Goal: Task Accomplishment & Management: Manage account settings

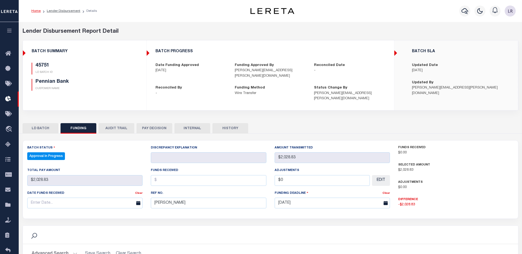
select select "100"
click at [9, 98] on icon at bounding box center [9, 99] width 9 height 7
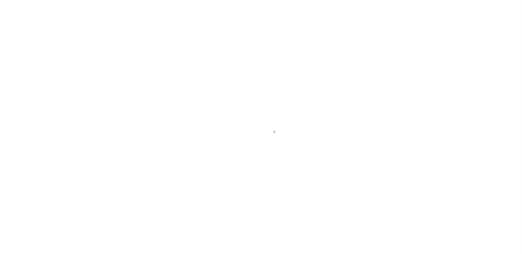
scroll to position [10, 0]
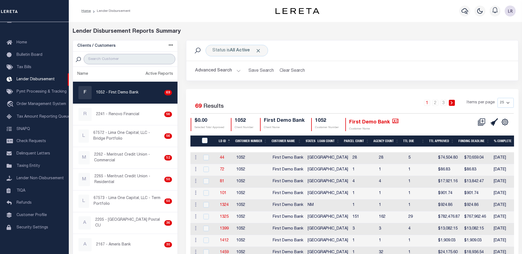
click at [102, 56] on input "search" at bounding box center [130, 59] width 92 height 10
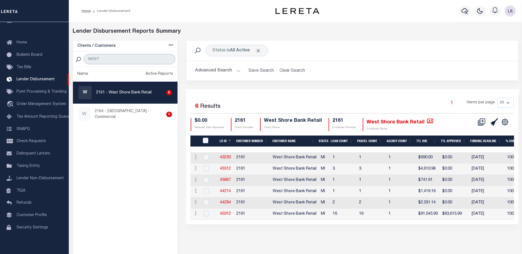
type input "WEST"
click at [227, 213] on link "45912" at bounding box center [225, 214] width 11 height 4
checkbox input "true"
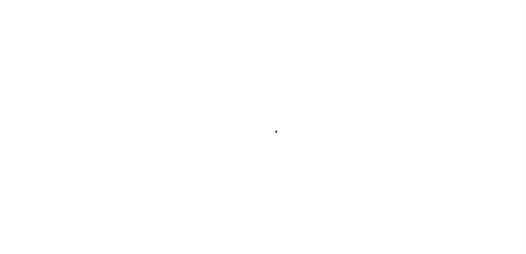
type input "$0.00"
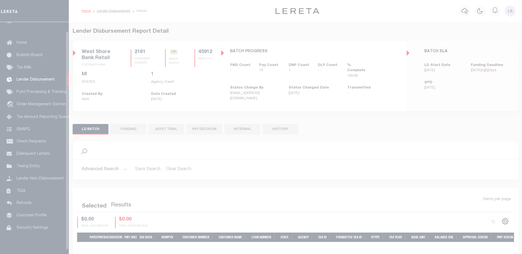
scroll to position [10, 0]
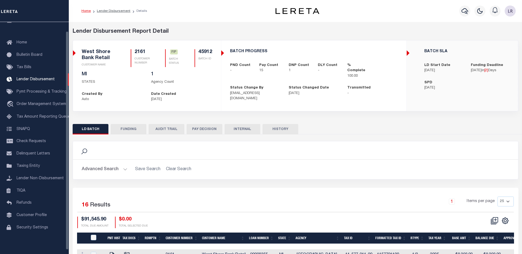
drag, startPoint x: 127, startPoint y: 129, endPoint x: 126, endPoint y: 124, distance: 4.8
click at [127, 129] on button "FUNDING" at bounding box center [129, 129] width 36 height 10
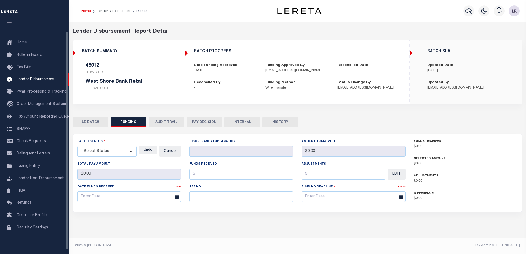
type input "$83,615.99"
type input "$0"
type input "[DATE]"
select select "8"
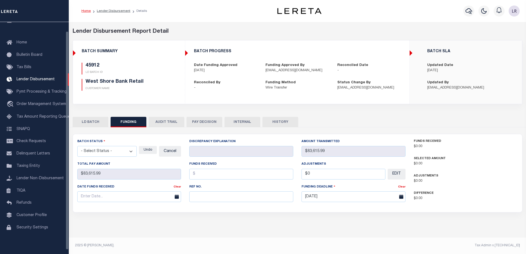
select select "100"
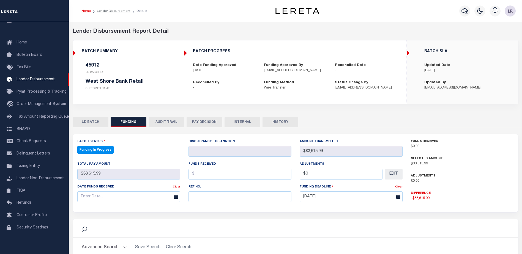
select select "100"
click at [199, 196] on input "text" at bounding box center [239, 196] width 103 height 11
paste input "20250828MMQFMP2700177308280919FT03"
paste input "20250828MMQFMP27"
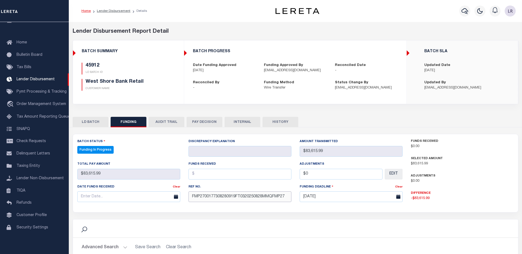
type input "20250828MMQFMP2700177308280919FT0320250828MMQFMP27"
click at [201, 171] on input "text" at bounding box center [239, 174] width 103 height 11
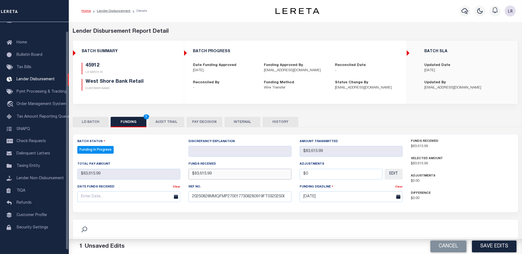
type input "$83,615.99"
click at [99, 198] on input "text" at bounding box center [128, 196] width 103 height 11
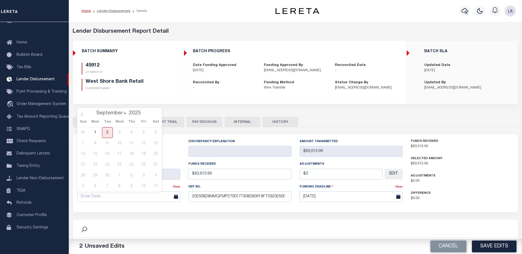
click at [82, 114] on icon at bounding box center [82, 115] width 4 height 4
select select "7"
click at [133, 175] on span "28" at bounding box center [131, 175] width 11 height 11
type input "08/28/2025"
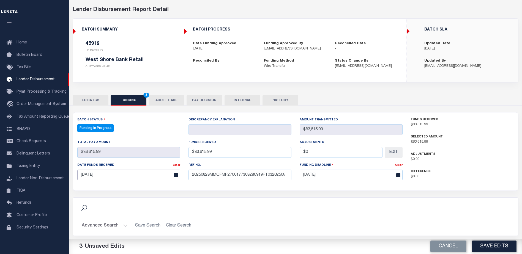
scroll to position [83, 0]
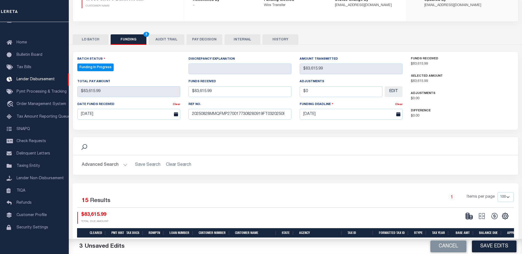
click at [480, 245] on button "Save Edits" at bounding box center [494, 247] width 45 height 12
type input "$83,615.99"
type input "$0"
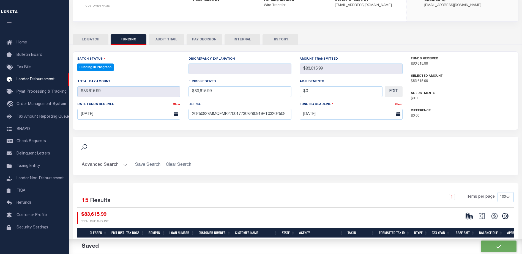
select select "100"
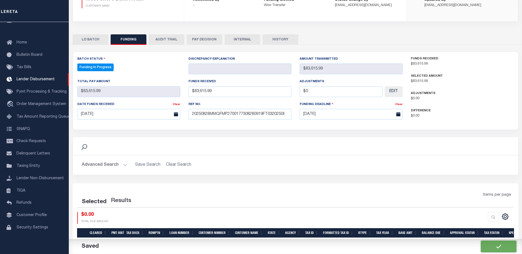
select select "100"
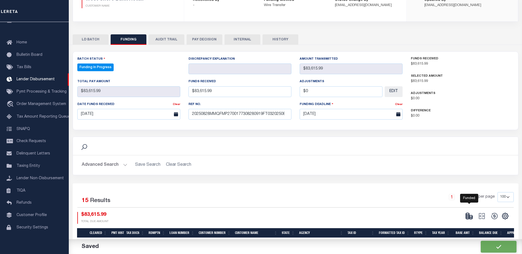
click at [471, 217] on ellipse at bounding box center [470, 216] width 3 height 2
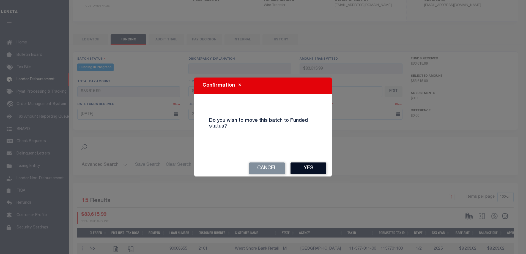
click at [313, 169] on button "Yes" at bounding box center [308, 169] width 36 height 12
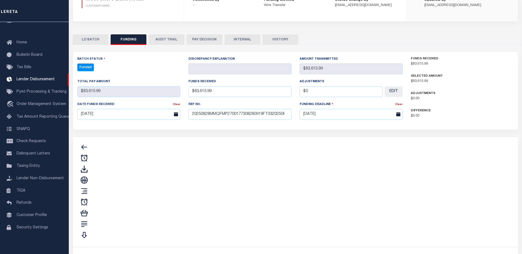
type input "$83,615.99"
type input "$0"
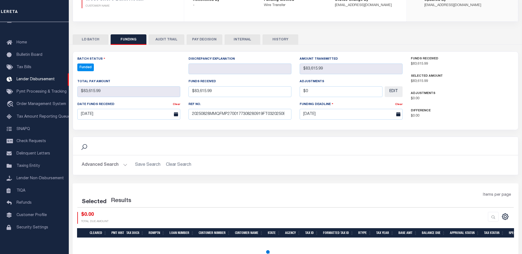
select select "100"
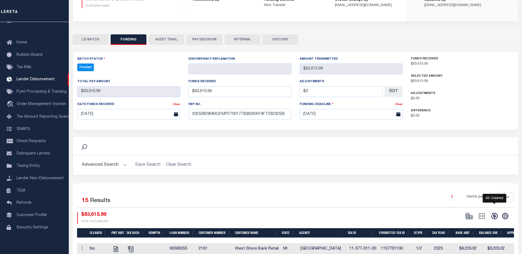
click at [494, 216] on icon at bounding box center [494, 216] width 6 height 6
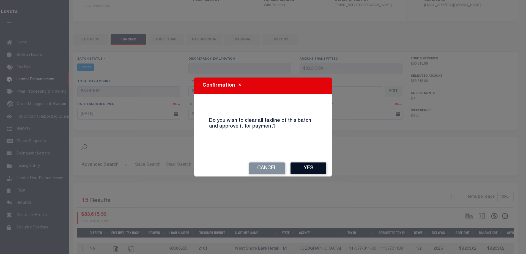
click at [317, 168] on button "Yes" at bounding box center [308, 169] width 36 height 12
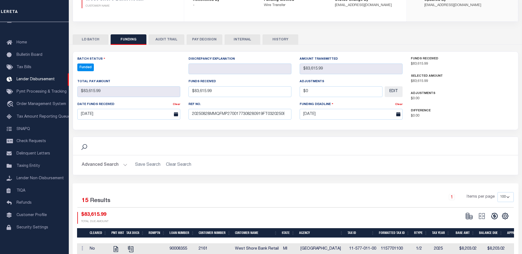
type input "$83,615.99"
type input "$0"
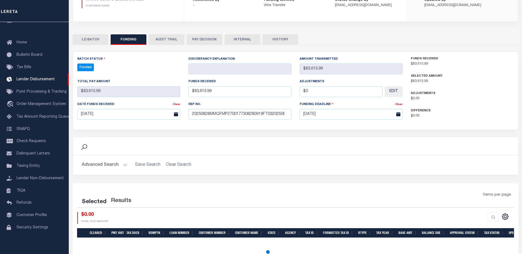
select select "100"
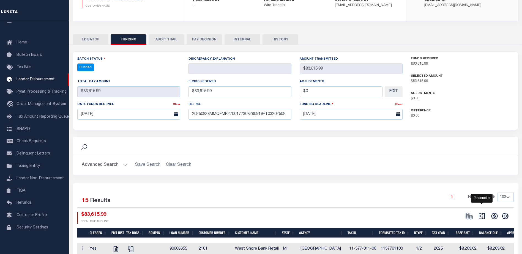
click at [483, 215] on icon "" at bounding box center [482, 216] width 8 height 8
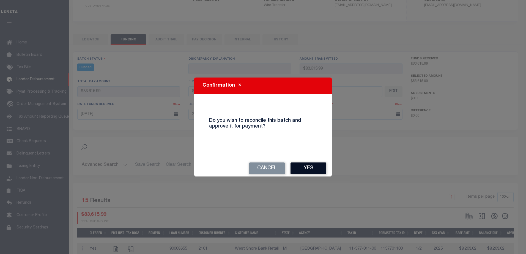
click at [319, 171] on button "Yes" at bounding box center [308, 169] width 36 height 12
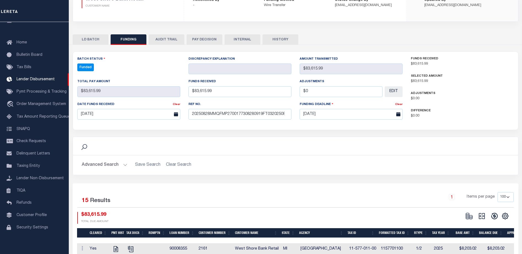
type input "$83,615.99"
type input "$0"
select select "100"
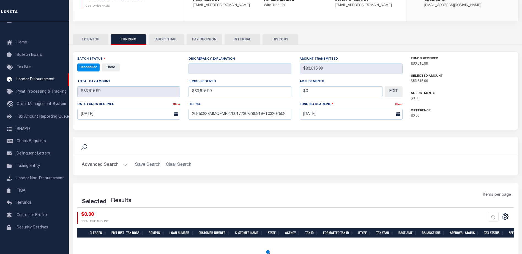
select select "100"
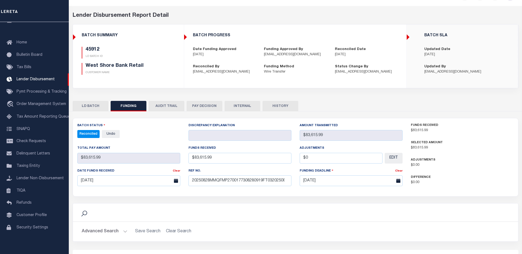
scroll to position [0, 0]
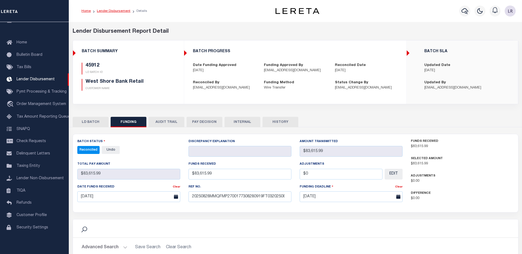
click at [110, 10] on link "Lender Disbursement" at bounding box center [114, 10] width 34 height 3
checkbox input "true"
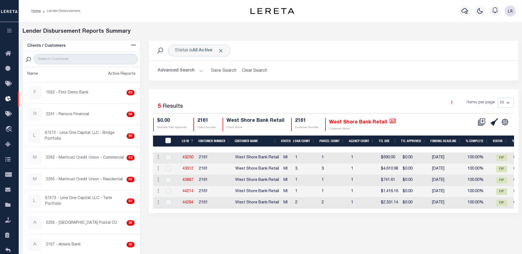
click at [491, 127] on div "CSV Export Selected Print Show Filter Show Search Columns 0: 1: LDID 2: LD ID 3…" at bounding box center [492, 124] width 34 height 13
click at [493, 124] on icon at bounding box center [494, 122] width 8 height 8
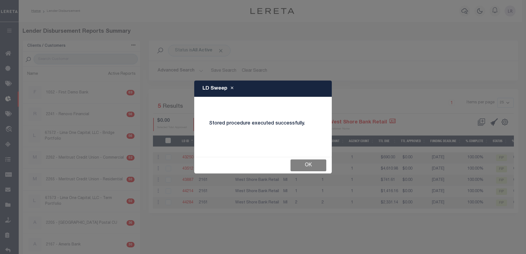
click at [297, 165] on button "OK" at bounding box center [308, 166] width 36 height 12
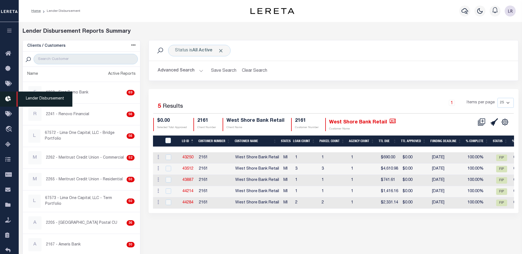
click at [9, 98] on icon at bounding box center [9, 99] width 9 height 7
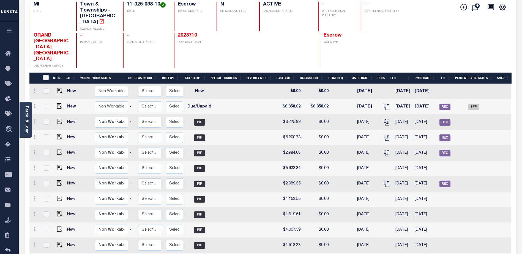
scroll to position [30, 0]
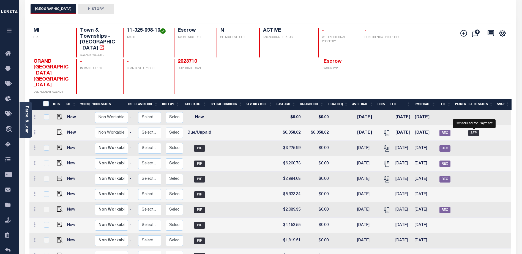
click at [476, 130] on span "SFP" at bounding box center [473, 133] width 11 height 7
checkbox input "true"
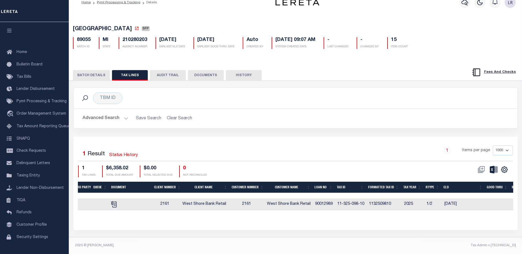
click at [415, 88] on div "TBM ID Search" at bounding box center [295, 98] width 443 height 20
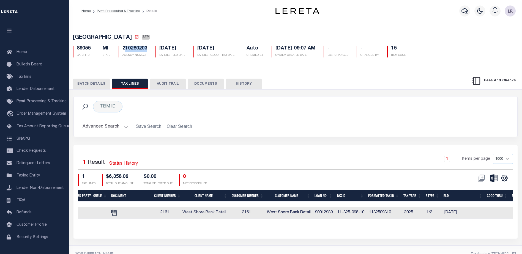
drag, startPoint x: 149, startPoint y: 50, endPoint x: 125, endPoint y: 49, distance: 23.9
click at [125, 49] on div "210280203 AGENCY NUMBER" at bounding box center [132, 52] width 37 height 12
drag, startPoint x: 135, startPoint y: 38, endPoint x: 61, endPoint y: 34, distance: 73.8
click at [61, 34] on div "Home Pymt Processing & Tracking Details Profile Sign out" at bounding box center [261, 131] width 522 height 263
copy div "[GEOGRAPHIC_DATA]"
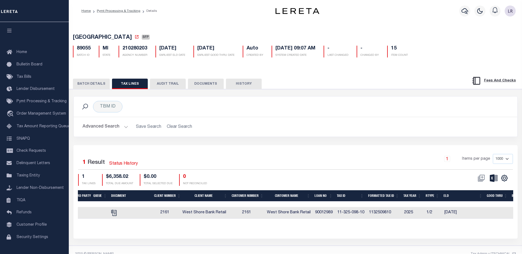
click at [137, 31] on div "PENINSULA TOWNSHIP SFP 89055 BATCH ID MI STATE 210280203 - -" at bounding box center [295, 45] width 458 height 34
click at [387, 215] on td "1132509810" at bounding box center [384, 213] width 35 height 12
checkbox input "true"
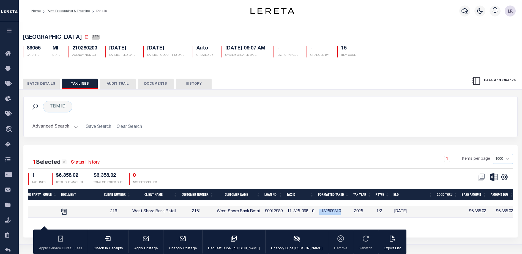
click at [387, 215] on tr "11277801 2161 West Shore Bank Retail 2161 West Shore Bank Retail 90012989 11-32…" at bounding box center [382, 212] width 938 height 12
copy td "1132509810"
click at [344, 213] on td "1132509810" at bounding box center [334, 212] width 35 height 12
checkbox input "false"
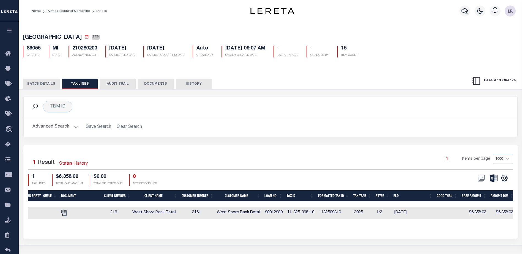
click at [343, 213] on td "1132509810" at bounding box center [334, 213] width 35 height 12
checkbox input "true"
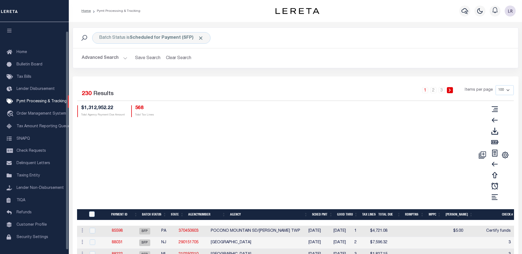
scroll to position [10, 0]
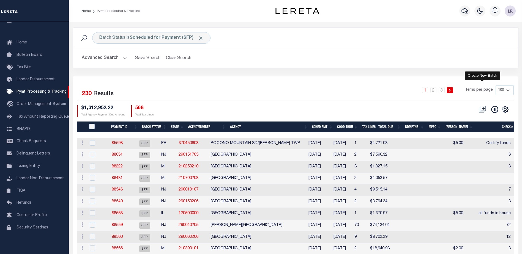
click at [480, 108] on icon at bounding box center [482, 110] width 8 height 8
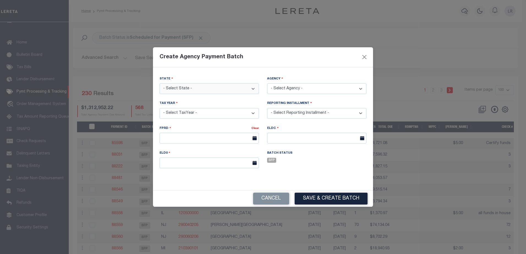
click at [221, 92] on select "- Select State - AK AL AR AZ CA CO CT DC DE FL GA GU HI IA ID IL IN KS KY LA MA…" at bounding box center [209, 88] width 99 height 11
select select "MI"
click at [160, 83] on select "- Select State - AK AL AR AZ CA CO CT DC DE FL GA GU HI IA ID IL IN KS KY LA MA…" at bounding box center [209, 88] width 99 height 11
select select "2605502021"
click at [267, 83] on select "- Select Agency - ACME TOWNSHIP - Town & Townships ADA TOWNSHIP - Town & Townsh…" at bounding box center [316, 88] width 99 height 11
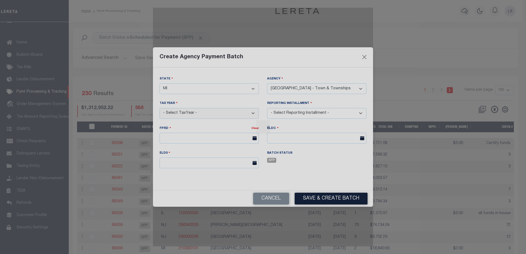
click at [229, 111] on select "- Select TaxYear - 2026 2025 2024 2023 2022 2021 2020 2019 2018 2017 2016 2015 …" at bounding box center [209, 113] width 99 height 11
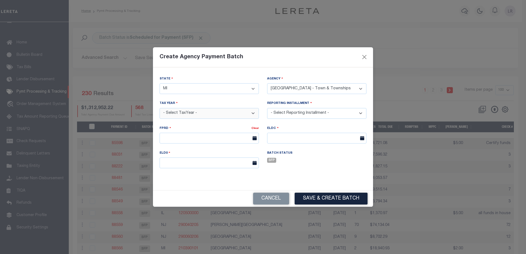
select select "2025"
click at [160, 108] on select "- Select TaxYear - 2026 2025 2024 2023 2022 2021 2020 2019 2018 2017 2016 2015 …" at bounding box center [209, 113] width 99 height 11
click at [314, 111] on select "- Select Reporting Installment -" at bounding box center [316, 113] width 99 height 11
select select "1/2"
click at [267, 108] on select "- Select Reporting Installment - 1/2 2/2" at bounding box center [316, 113] width 99 height 11
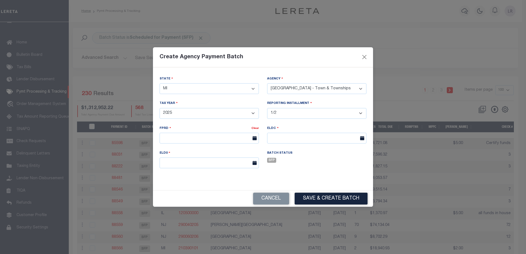
type input "09/03/2025"
type input "09/12/2025"
click at [319, 196] on button "Save & Create Batch" at bounding box center [331, 199] width 73 height 12
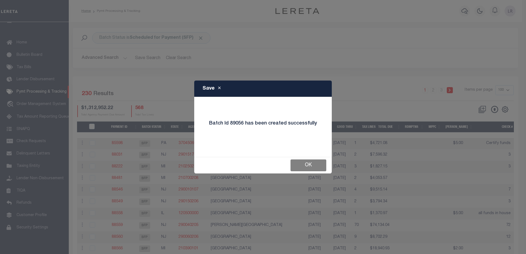
click at [317, 167] on button "OK" at bounding box center [308, 166] width 36 height 12
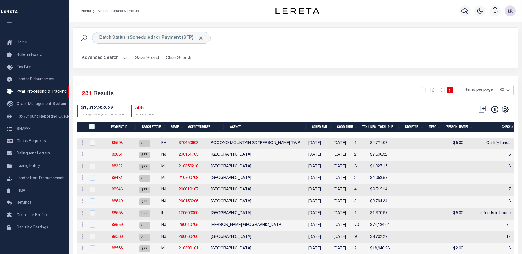
click at [136, 126] on th "Payment ID" at bounding box center [121, 127] width 36 height 11
click at [105, 125] on th "Payment ID" at bounding box center [121, 127] width 36 height 11
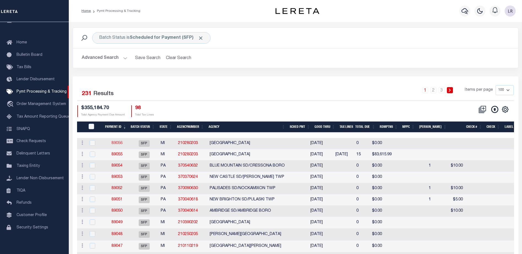
click at [119, 144] on link "89056" at bounding box center [116, 143] width 11 height 4
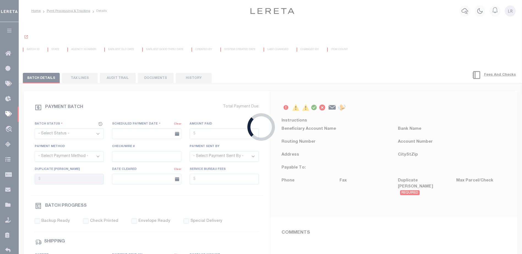
select select "SFP"
type input "09/03/2025"
select select
type input "2"
radio input "true"
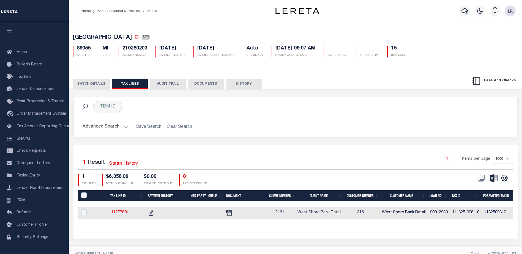
click at [94, 216] on td at bounding box center [87, 213] width 18 height 12
checkbox input "true"
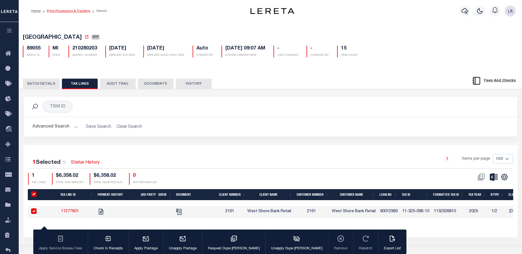
click at [78, 12] on link "Pymt Processing & Tracking" at bounding box center [68, 10] width 43 height 3
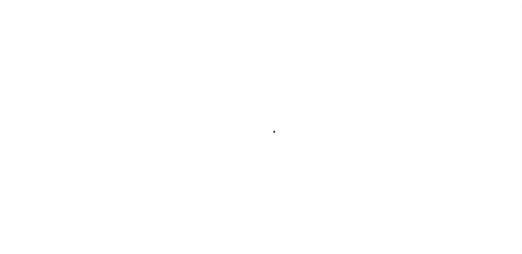
scroll to position [14, 0]
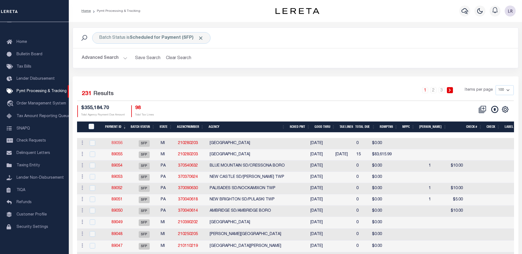
click at [116, 143] on link "89056" at bounding box center [116, 143] width 11 height 4
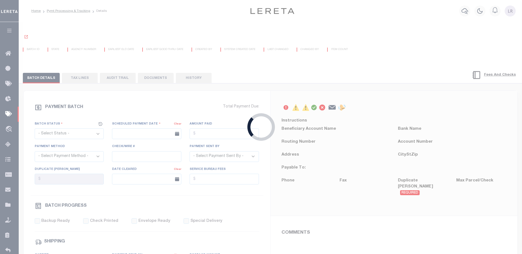
select select "SFP"
type input "[DATE]"
select select
type input "2"
radio input "true"
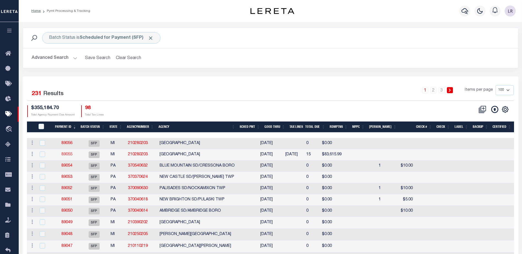
click at [70, 155] on link "89055" at bounding box center [66, 155] width 11 height 4
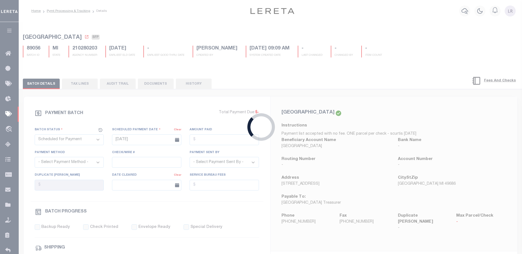
type input "09/04/2025"
select select "1"
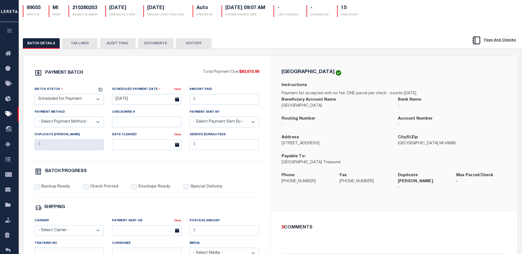
scroll to position [28, 0]
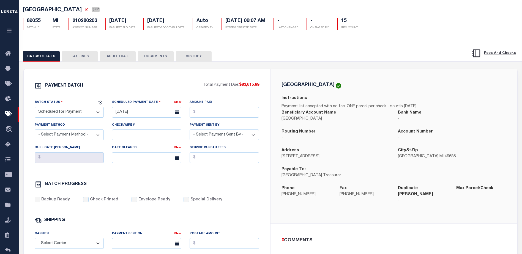
click at [82, 58] on button "TAX LINES" at bounding box center [80, 56] width 36 height 10
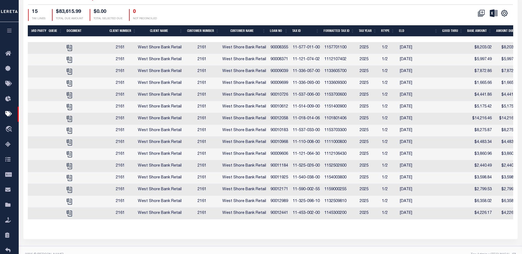
scroll to position [0, 0]
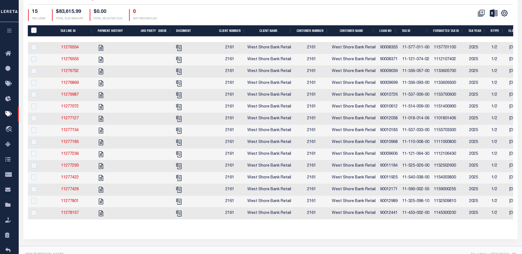
click at [40, 48] on div at bounding box center [36, 48] width 13 height 6
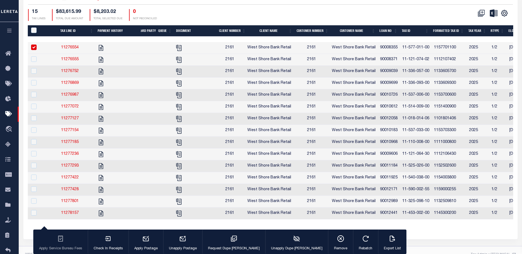
click at [40, 48] on div at bounding box center [36, 48] width 13 height 6
checkbox input "false"
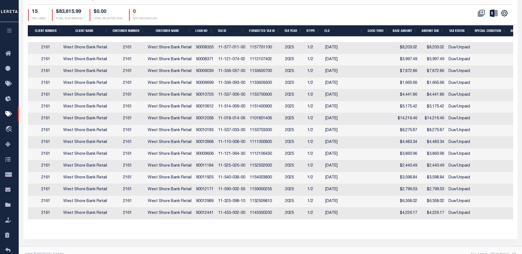
click at [323, 228] on div "Tax Line ID Payment History 3rd Party Queue Document Client Number Client Name …" at bounding box center [270, 126] width 485 height 203
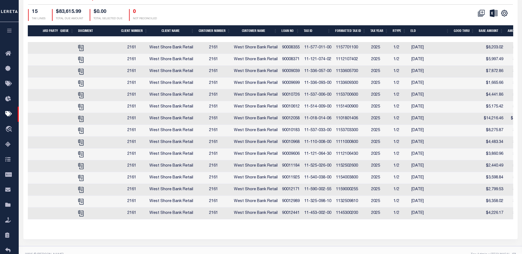
click at [255, 203] on span "West Shore Bank Retail" at bounding box center [256, 201] width 44 height 4
checkbox input "true"
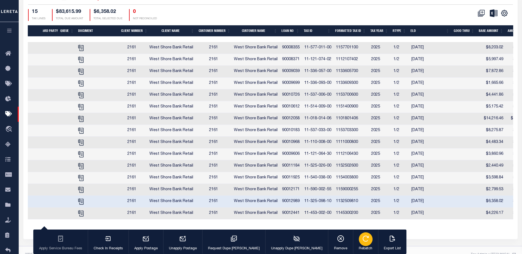
click at [359, 245] on div "button" at bounding box center [366, 239] width 14 height 14
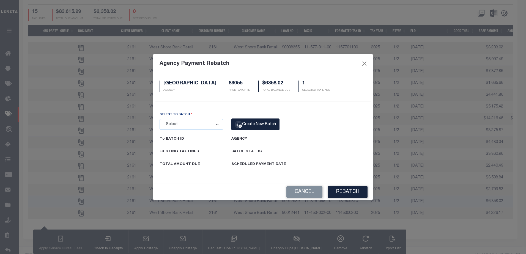
click at [197, 126] on select "- Select - 80129 89055 89056" at bounding box center [192, 124] width 64 height 11
select select "89056"
click at [160, 119] on select "- Select - 80129 89055 89056" at bounding box center [192, 124] width 64 height 11
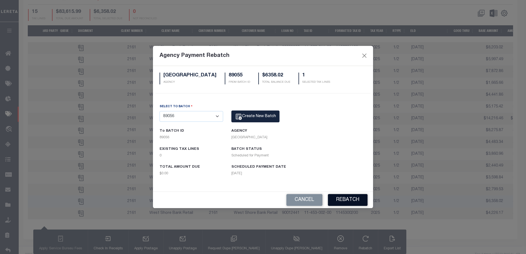
click at [352, 200] on button "Rebatch" at bounding box center [348, 200] width 40 height 12
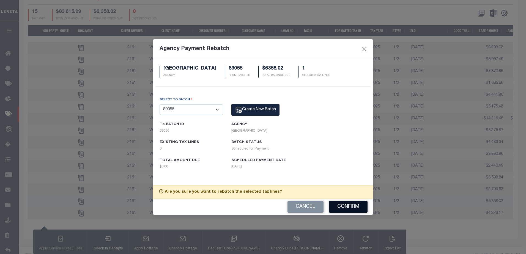
click at [352, 207] on button "Confirm" at bounding box center [348, 207] width 39 height 12
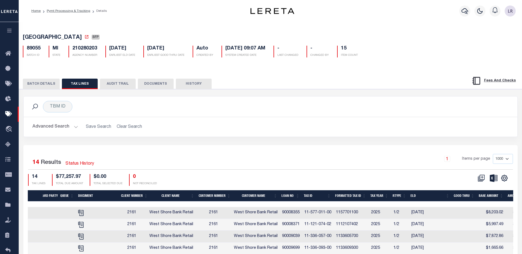
drag, startPoint x: 245, startPoint y: 212, endPoint x: 217, endPoint y: 174, distance: 47.7
click at [216, 173] on div "1 Selected 14 Results Status History 1 Items per page 1000 2500 5000 10000 14 T…" at bounding box center [271, 170] width 494 height 32
click at [249, 215] on span "West Shore Bank Retail" at bounding box center [256, 213] width 44 height 4
checkbox input "true"
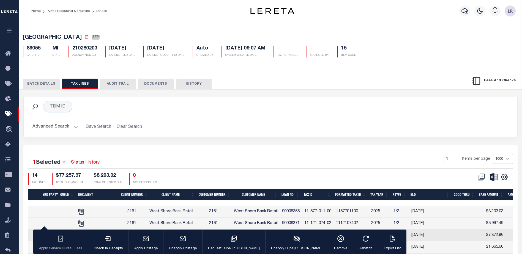
click at [316, 128] on h2 "Advanced Search Save Search Clear Search" at bounding box center [270, 127] width 485 height 11
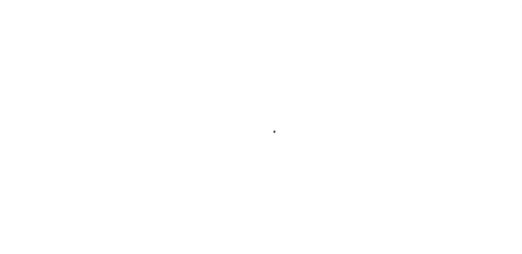
select select "SFP"
type input "[DATE]"
select select
type input "2"
radio input "true"
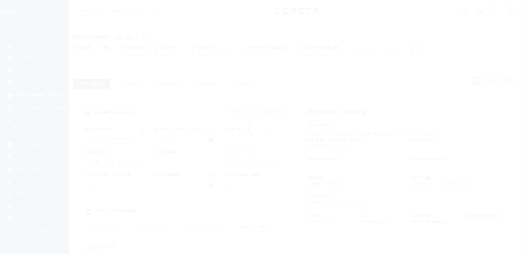
scroll to position [14, 0]
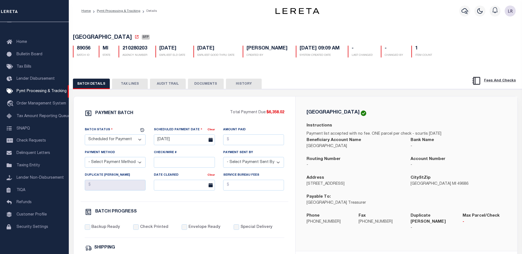
click at [372, 81] on div "BATCH DETAILS TAX LINES AUDIT TRAIL DOCUMENTS HISTORY" at bounding box center [260, 84] width 375 height 10
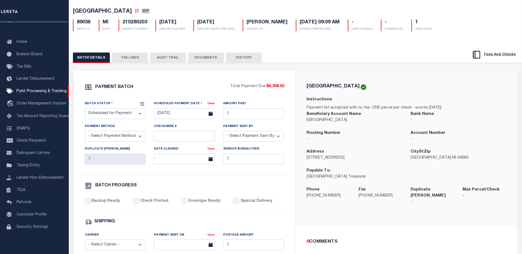
scroll to position [28, 0]
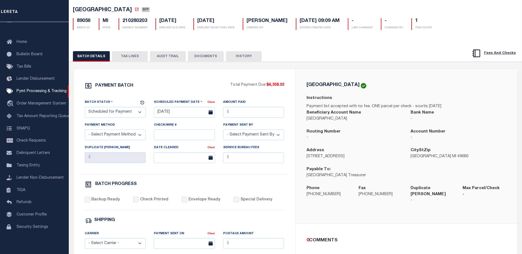
click at [127, 116] on select "- Select Status - Scheduled for Payment Ready For Payment Payment Sent Cleared …" at bounding box center [115, 112] width 61 height 11
select select "RFR"
click at [85, 108] on select "- Select Status - Scheduled for Payment Ready For Payment Payment Sent Cleared …" at bounding box center [115, 112] width 61 height 11
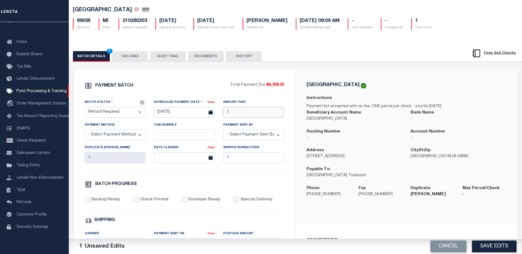
click at [233, 114] on input "Amount Paid" at bounding box center [253, 112] width 61 height 11
type input "$6,358.02"
click at [293, 121] on div "PAYMENT BATCH Total Payment Due: $6,358.02 Batch Status" at bounding box center [184, 230] width 221 height 322
click at [96, 137] on select "- Select Payment Method - ACH Certified Check Check Direct Deposit Wire Transfer" at bounding box center [115, 135] width 61 height 11
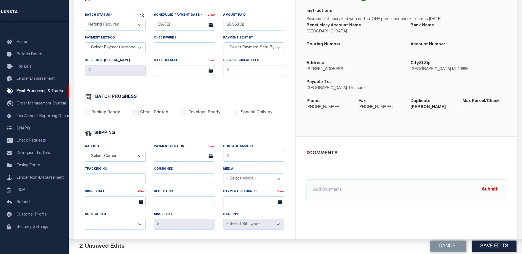
scroll to position [138, 0]
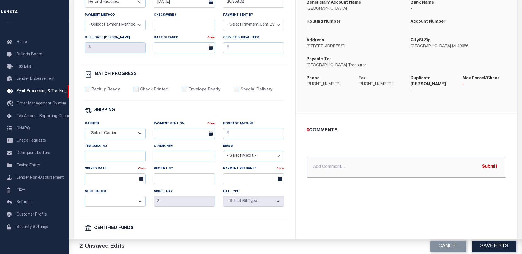
click at [349, 166] on input "text" at bounding box center [406, 167] width 200 height 21
type input "[PERSON_NAME] REQUESTED REFUND [DATE]"
click at [488, 163] on button "Submit" at bounding box center [489, 166] width 23 height 11
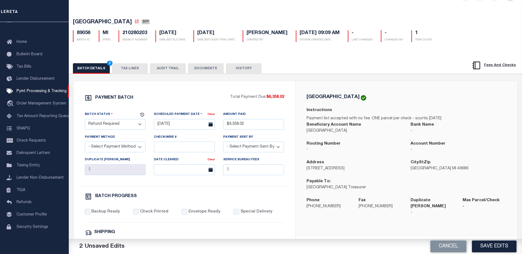
scroll to position [0, 0]
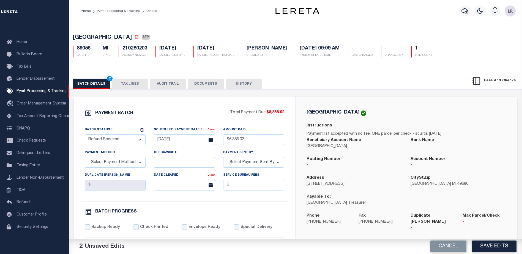
click at [215, 86] on button "DOCUMENTS" at bounding box center [206, 84] width 36 height 10
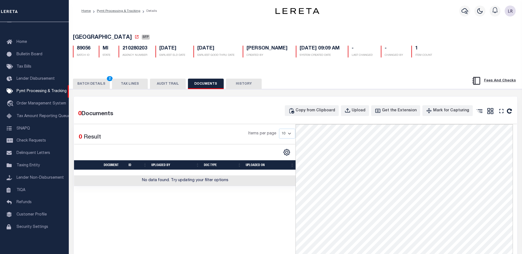
click at [167, 113] on div "0 Documents" at bounding box center [129, 111] width 103 height 13
click at [315, 112] on div "Copy from Clipboard" at bounding box center [315, 111] width 40 height 6
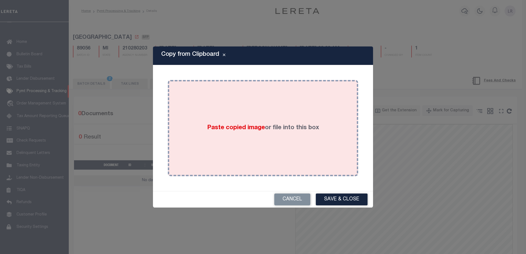
click at [244, 123] on div "Paste copied image or file into this box" at bounding box center [263, 128] width 182 height 88
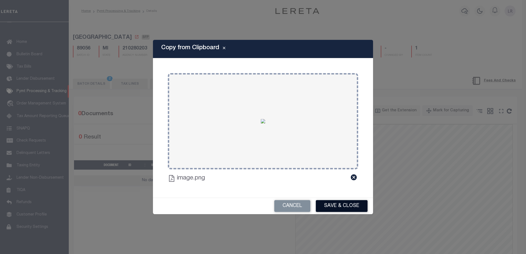
click at [347, 203] on button "Save & Close" at bounding box center [342, 206] width 52 height 12
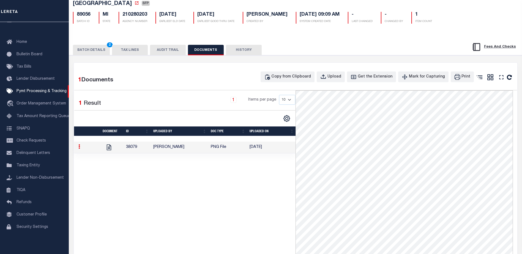
scroll to position [28, 0]
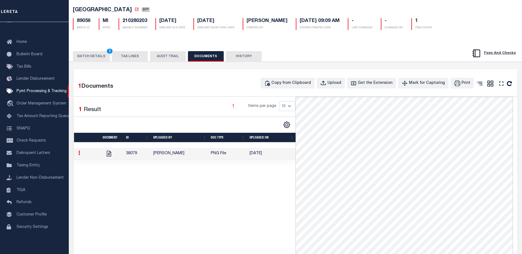
click at [100, 60] on button "BATCH DETAILS 2" at bounding box center [91, 56] width 37 height 10
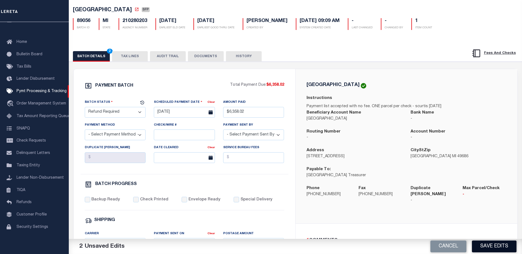
click at [495, 246] on button "Save Edits" at bounding box center [494, 247] width 45 height 12
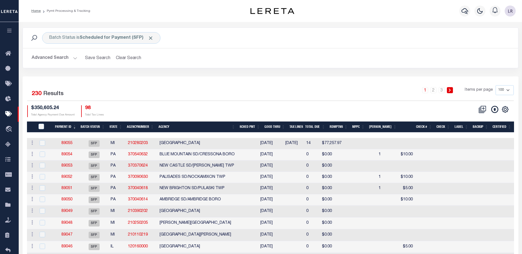
type input "$6,358.02"
select select
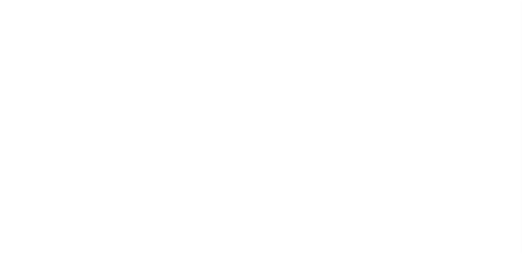
scroll to position [10, 0]
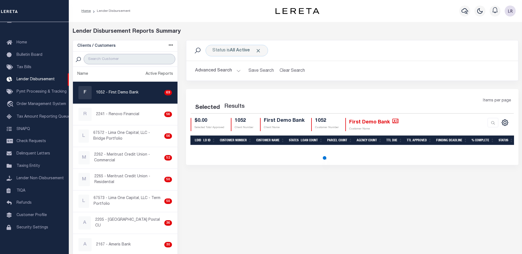
click at [128, 58] on input "search" at bounding box center [130, 59] width 92 height 10
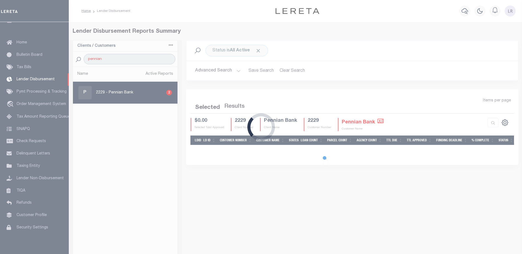
type input "PENNIAN"
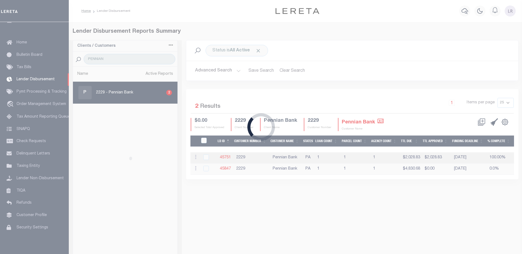
click at [361, 122] on div "Loading..." at bounding box center [261, 127] width 522 height 254
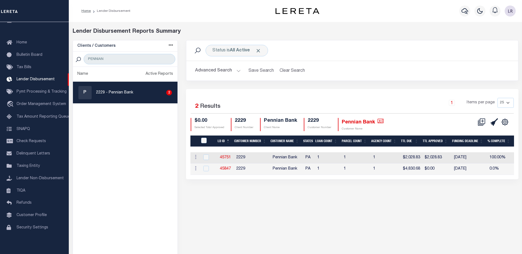
click at [378, 119] on icon "" at bounding box center [380, 121] width 6 height 5
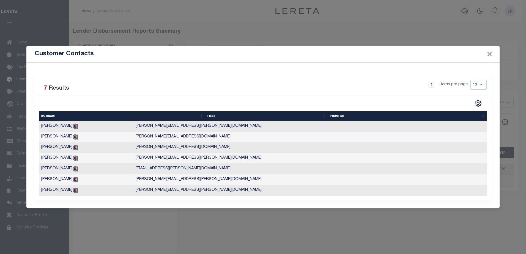
click at [489, 50] on button "Close" at bounding box center [489, 53] width 7 height 7
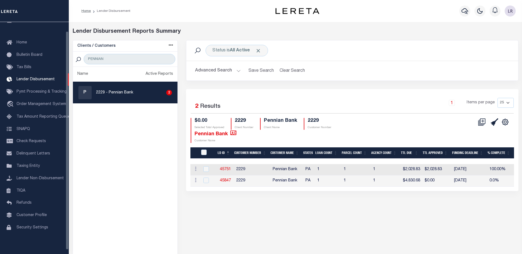
click at [144, 139] on ul "Name Active Reports P 2229 - Pennian Bank 2" at bounding box center [125, 171] width 105 height 209
click at [231, 134] on icon "" at bounding box center [233, 132] width 6 height 5
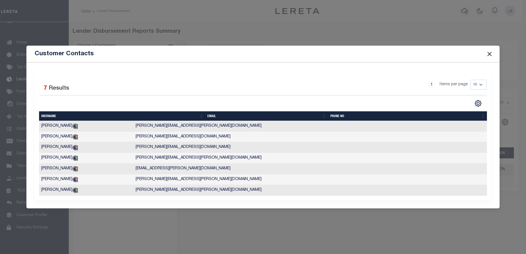
click at [487, 51] on button "Close" at bounding box center [489, 53] width 7 height 7
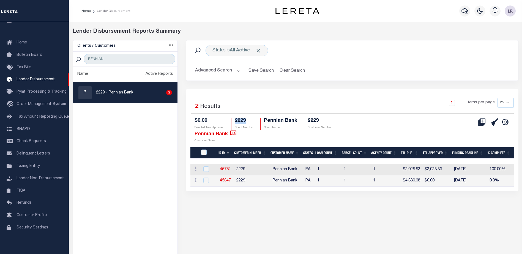
drag, startPoint x: 250, startPoint y: 121, endPoint x: 235, endPoint y: 121, distance: 14.6
click at [235, 121] on div "2229 Client Number" at bounding box center [242, 124] width 23 height 12
copy h4 "2229"
click at [40, 221] on link "Customer Profile" at bounding box center [34, 215] width 69 height 12
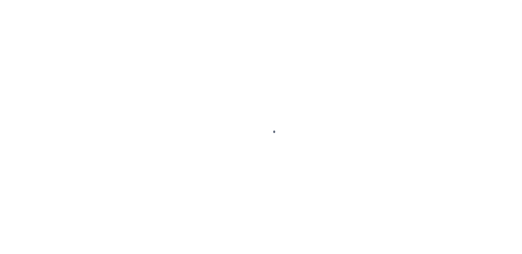
scroll to position [14, 0]
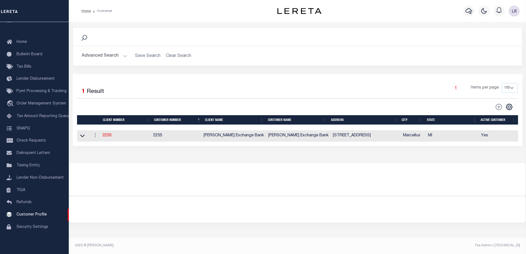
click at [114, 50] on div "Advanced Search Save Search Clear Search CustomerSearchGridWrapper_dynamictable…" at bounding box center [297, 56] width 449 height 20
click at [86, 39] on icon at bounding box center [84, 37] width 7 height 7
click at [98, 54] on button "Advanced Search" at bounding box center [105, 56] width 46 height 11
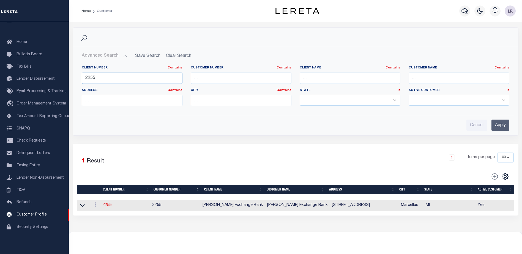
drag, startPoint x: 96, startPoint y: 76, endPoint x: 75, endPoint y: 77, distance: 21.2
click at [75, 77] on div "Advanced Search Save Search Clear Search CustomerSearchGridWrapper_dynamictable…" at bounding box center [295, 91] width 445 height 80
paste input "29"
type input "2229"
click at [506, 125] on input "Apply" at bounding box center [500, 125] width 18 height 11
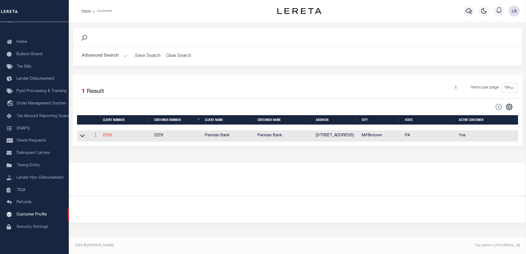
click at [107, 136] on link "2229" at bounding box center [107, 136] width 9 height 4
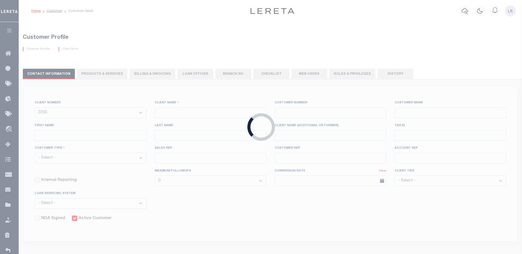
select select
type input "Pennian Bank"
type input "2229"
type input "Pennian Bank"
type input "[PERSON_NAME]"
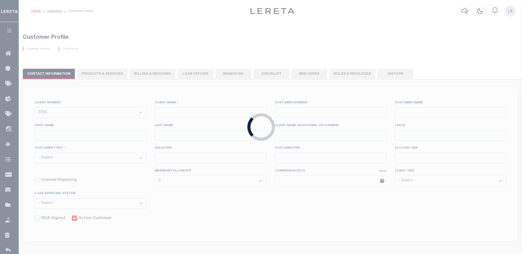
type input "[PERSON_NAME]"
select select "Mixed Portfolio"
type input "[PERSON_NAME]"
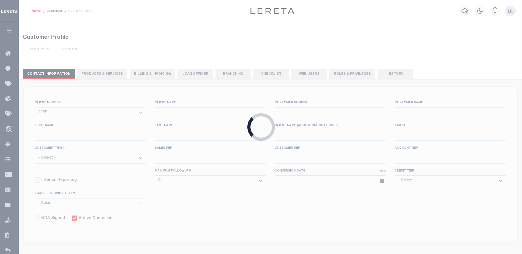
checkbox input "true"
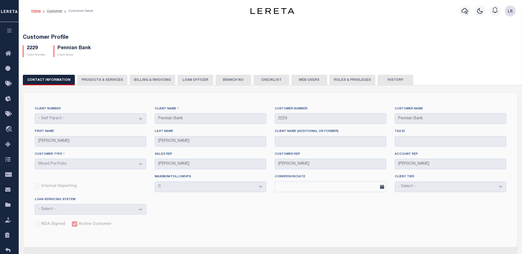
click at [295, 76] on button "Web Users" at bounding box center [309, 80] width 36 height 10
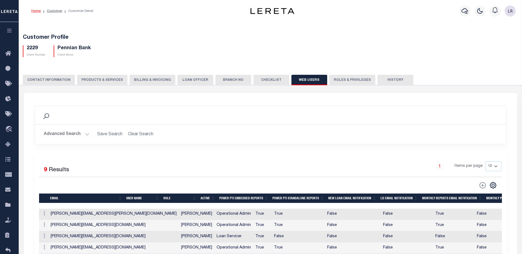
click at [53, 77] on button "CONTACT INFORMATION" at bounding box center [49, 80] width 52 height 10
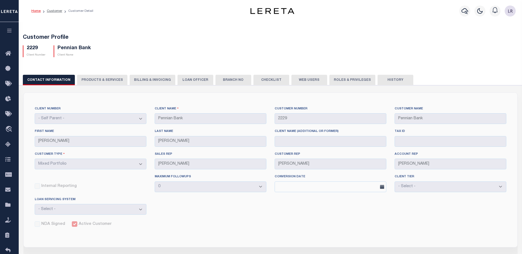
click at [105, 78] on button "PRODUCTS & SERVICES" at bounding box center [102, 80] width 50 height 10
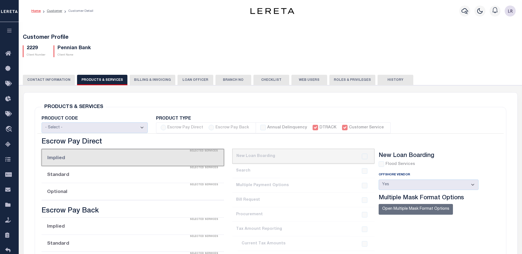
select select "STX"
radio input "true"
checkbox input "true"
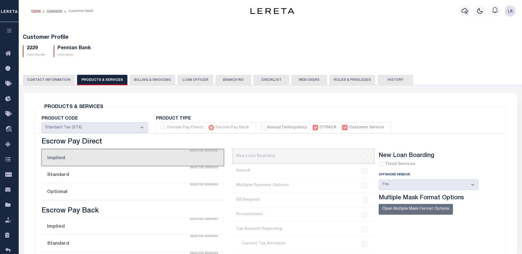
checkbox input "true"
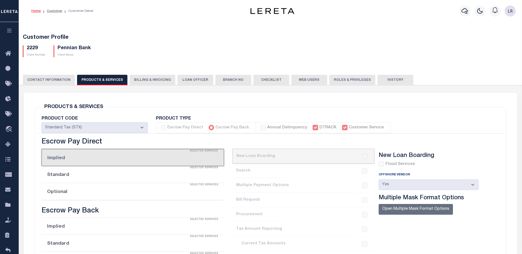
checkbox input "true"
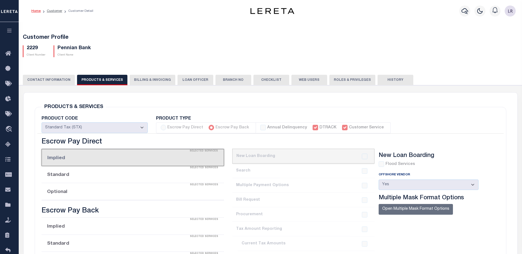
checkbox input "true"
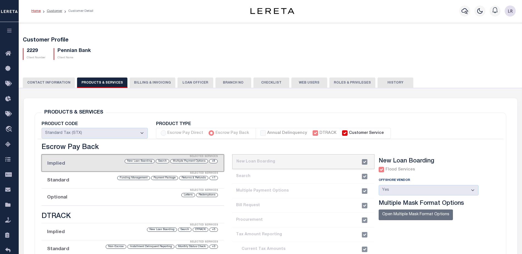
click at [56, 80] on button "CONTACT INFORMATION" at bounding box center [49, 83] width 52 height 10
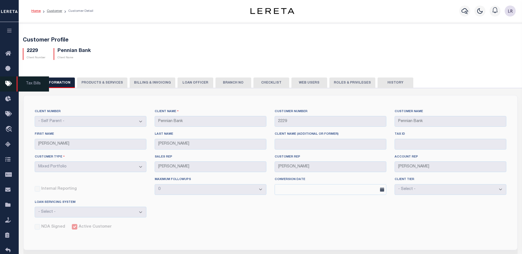
click at [10, 81] on icon at bounding box center [9, 84] width 9 height 7
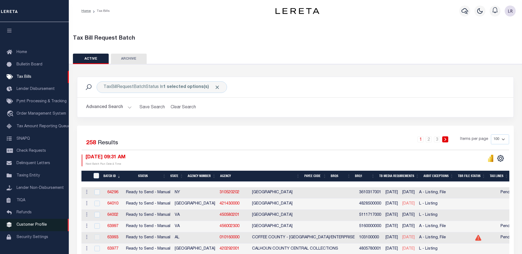
click at [31, 227] on span "Customer Profile" at bounding box center [32, 225] width 30 height 4
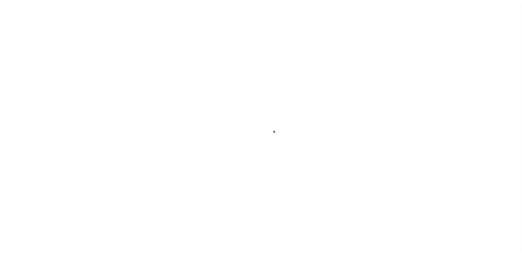
scroll to position [14, 0]
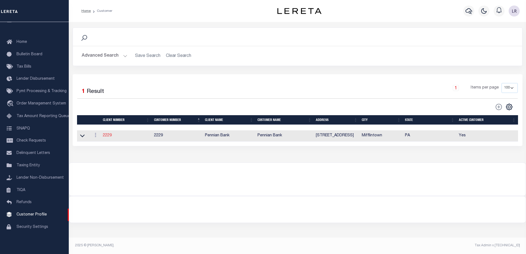
click at [109, 138] on link "2229" at bounding box center [107, 136] width 9 height 4
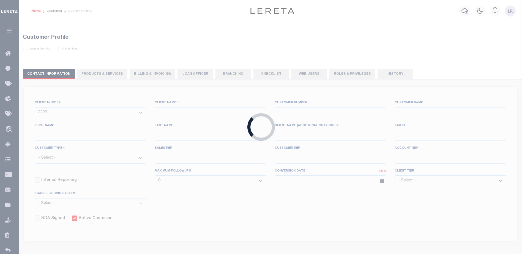
type input "Pennian Bank"
type input "2229"
type input "Pennian Bank"
type input "[PERSON_NAME]"
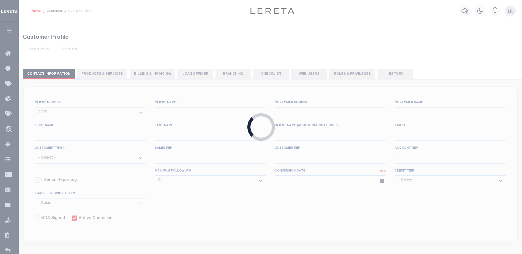
select select "Mixed Portfolio"
type input "[PERSON_NAME]"
checkbox input "true"
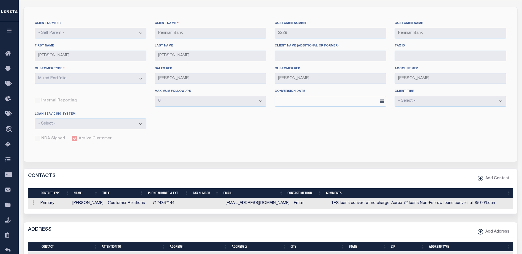
scroll to position [110, 0]
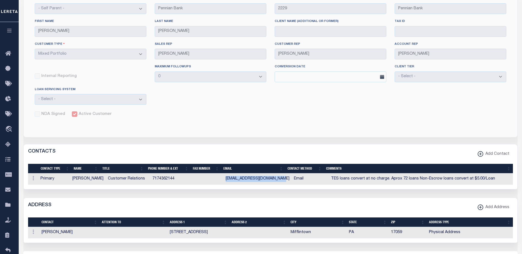
drag, startPoint x: 276, startPoint y: 181, endPoint x: 223, endPoint y: 182, distance: 53.1
click at [223, 182] on td "[EMAIL_ADDRESS][DOMAIN_NAME]" at bounding box center [257, 179] width 68 height 11
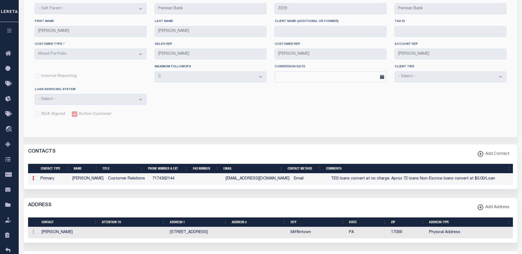
click at [143, 138] on div "CLIENT NUMBER - Self Parent - 1011 1012 1013 1014 1016 1017 1018 1019 1035 1036…" at bounding box center [270, 152] width 494 height 340
click at [144, 136] on div "CLIENT NUMBER - Self Parent - 1011 1012 1013 1014 1016 1017 1018 1019 1035 1036…" at bounding box center [270, 152] width 494 height 340
click at [305, 117] on div "CLIENT NUMBER - Self Parent - 1011 1012 1013 1014 1016 1017 1018 1019 1035 1036…" at bounding box center [270, 152] width 494 height 340
click at [295, 124] on div "CLIENT NUMBER - Self Parent - 1011 1012 1013 1014 1016 1017 1018 1019 1035 1036…" at bounding box center [270, 152] width 494 height 340
click at [211, 124] on div "CLIENT NUMBER - Self Parent - 1011 1012 1013 1014 1016 1017 1018 1019 1035 1036…" at bounding box center [270, 152] width 494 height 340
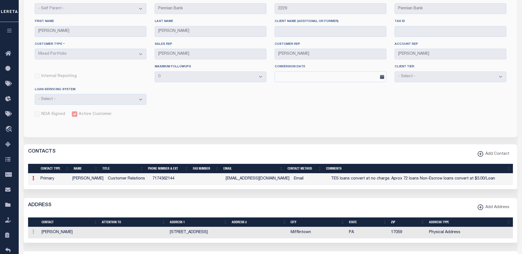
click at [175, 88] on div "CLIENT NUMBER - Self Parent - 1011 1012 1013 1014 1016 1017 1018 1019 1035 1036…" at bounding box center [270, 152] width 494 height 340
click at [179, 100] on div "CLIENT NUMBER - Self Parent - 1011 1012 1013 1014 1016 1017 1018 1019 1035 1036…" at bounding box center [270, 152] width 494 height 340
click at [179, 102] on div "CLIENT NUMBER - Self Parent - 1011 1012 1013 1014 1016 1017 1018 1019 1035 1036…" at bounding box center [270, 152] width 494 height 340
click at [170, 120] on div "CLIENT NUMBER - Self Parent - 1011 1012 1013 1014 1016 1017 1018 1019 1035 1036…" at bounding box center [270, 152] width 494 height 340
click at [170, 127] on div "CLIENT NUMBER - Self Parent - 1011 1012 1013 1014 1016 1017 1018 1019 1035 1036…" at bounding box center [270, 152] width 494 height 340
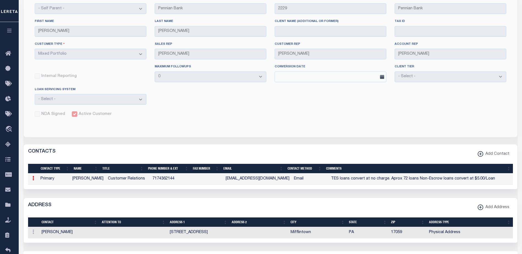
click at [170, 127] on div "CLIENT NUMBER - Self Parent - 1011 1012 1013 1014 1016 1017 1018 1019 1035 1036…" at bounding box center [270, 152] width 494 height 340
drag, startPoint x: 271, startPoint y: 182, endPoint x: 273, endPoint y: 180, distance: 3.1
click at [271, 182] on td "loanservicing@Pennian.bank" at bounding box center [257, 179] width 68 height 11
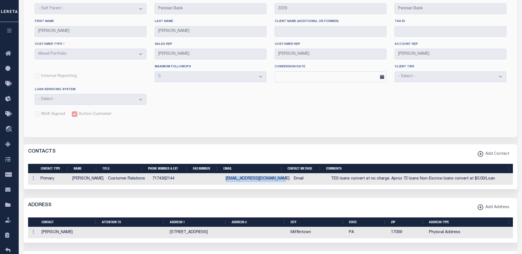
drag, startPoint x: 275, startPoint y: 181, endPoint x: 217, endPoint y: 184, distance: 57.8
click at [217, 184] on tr "ACTIONS Edit Delete Primary Jim Cordell Customer Relations 7174362144 loanservi…" at bounding box center [270, 179] width 485 height 11
copy tr "loanservicing@Pennian.bank"
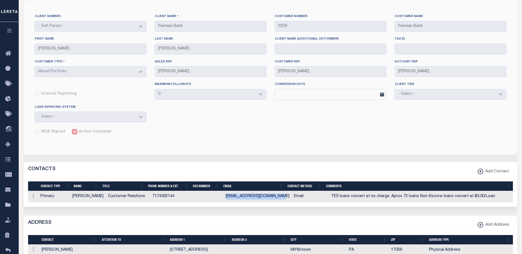
scroll to position [0, 0]
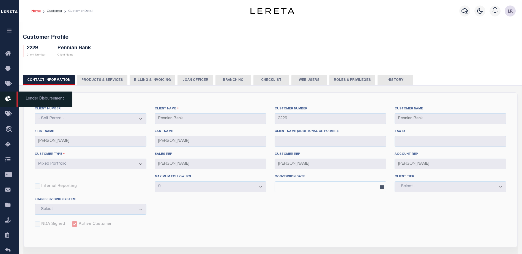
click at [11, 99] on icon at bounding box center [9, 99] width 9 height 7
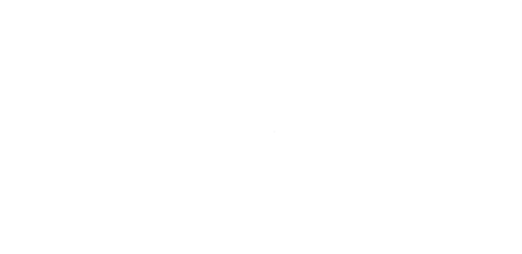
scroll to position [10, 0]
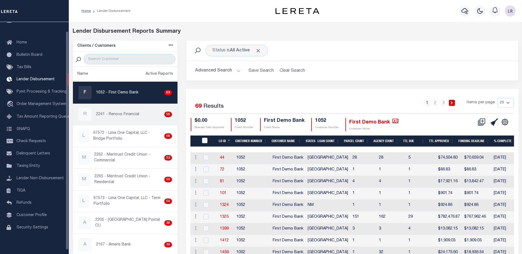
click at [103, 109] on div "R 2241 - Renovo Financial 56" at bounding box center [125, 114] width 94 height 13
checkbox input "true"
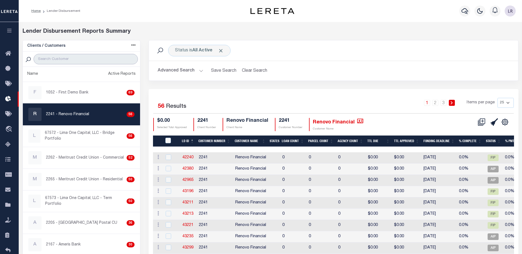
click at [70, 57] on input "search" at bounding box center [86, 59] width 104 height 10
click at [366, 53] on div "Status is All Active Search" at bounding box center [333, 51] width 360 height 12
click at [357, 125] on div "Renovo Financial Customer Name" at bounding box center [336, 124] width 54 height 13
click at [357, 123] on icon "" at bounding box center [360, 121] width 6 height 5
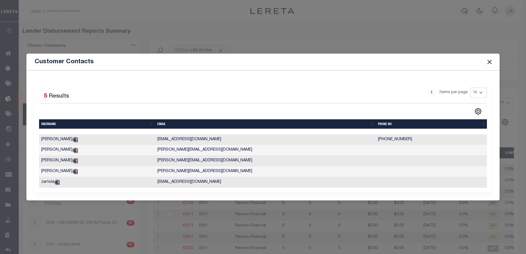
click at [488, 58] on button "Close" at bounding box center [489, 61] width 7 height 7
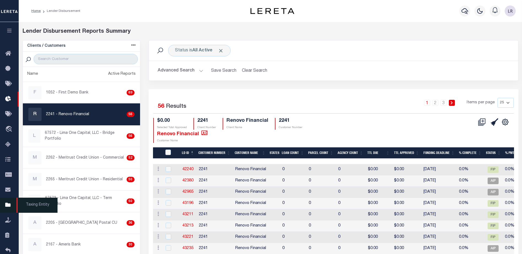
click at [10, 202] on link "Taxing Entity" at bounding box center [9, 205] width 19 height 15
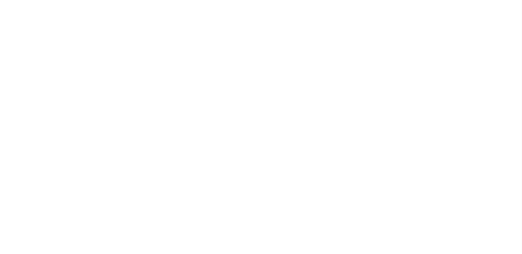
scroll to position [14, 0]
